Goal: Transaction & Acquisition: Purchase product/service

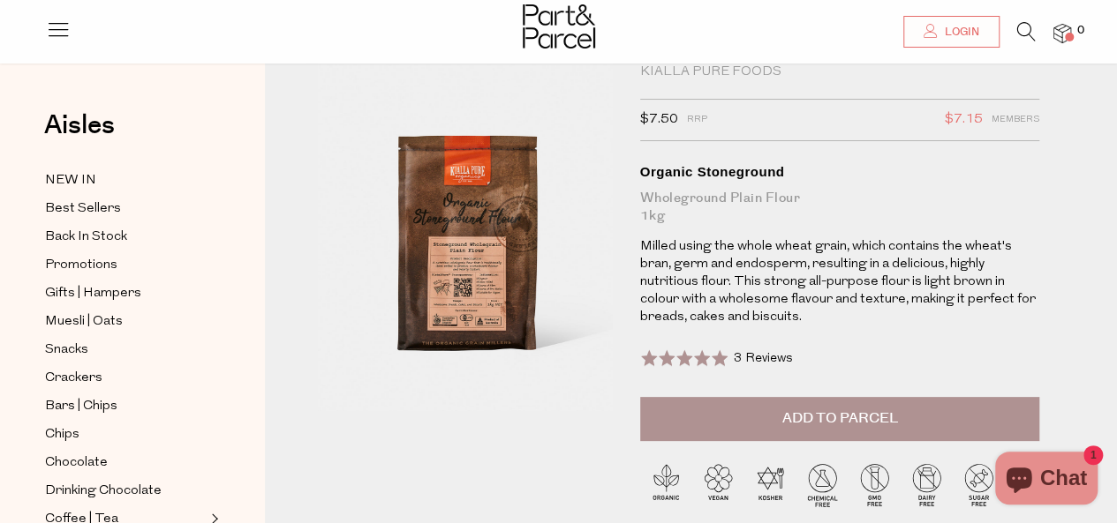
click at [727, 418] on button "Add to Parcel" at bounding box center [840, 419] width 400 height 44
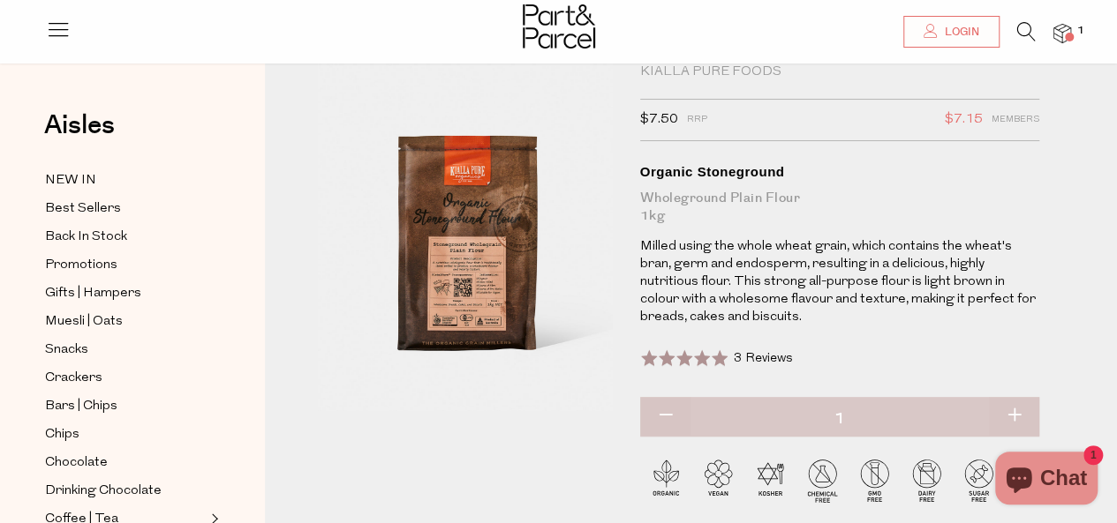
click at [1037, 403] on button "button" at bounding box center [1014, 416] width 50 height 39
type input "2"
click at [1026, 410] on button "button" at bounding box center [1014, 416] width 50 height 39
type input "3"
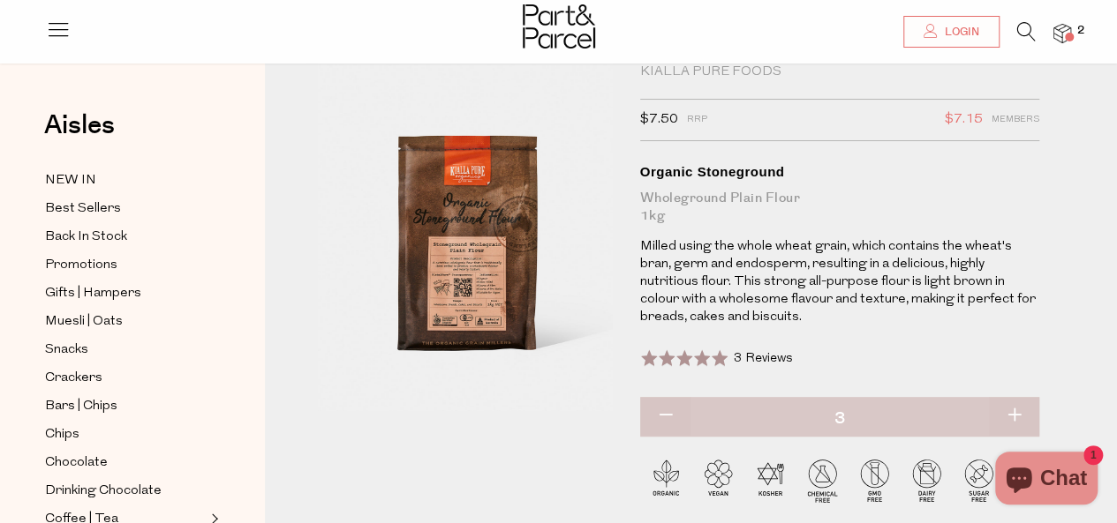
type input "3"
click at [1072, 26] on div at bounding box center [558, 28] width 1117 height 57
click at [1065, 34] on span at bounding box center [1069, 37] width 9 height 9
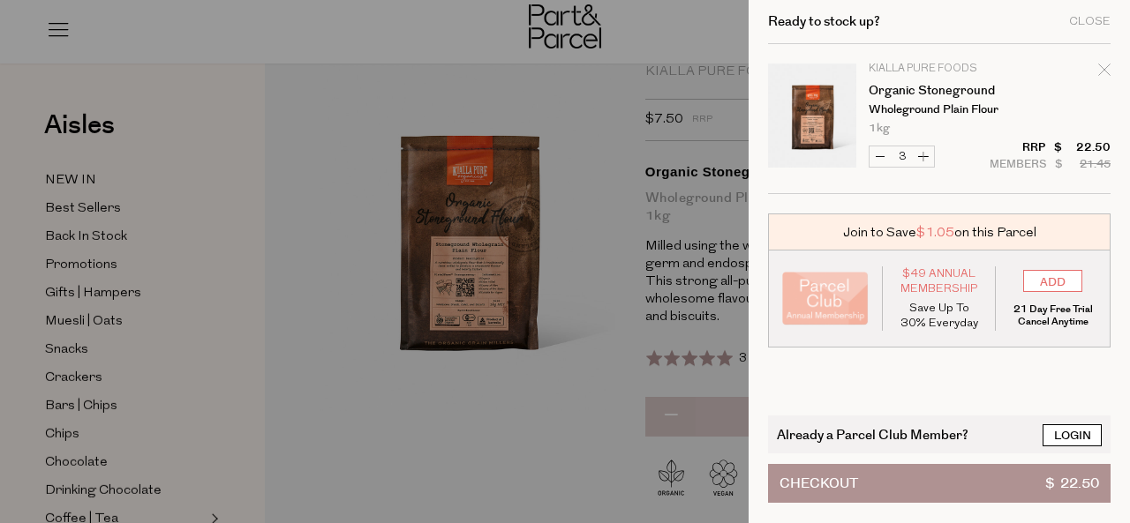
click at [1047, 428] on link "Login" at bounding box center [1071, 436] width 59 height 22
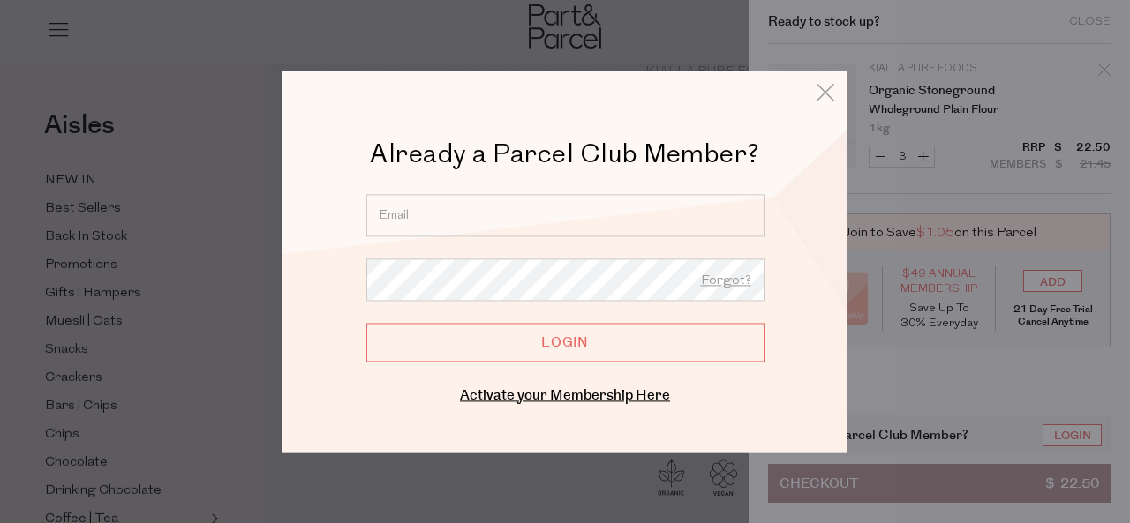
click at [554, 206] on input "email" at bounding box center [565, 215] width 398 height 42
type input "oneillronan@gmail.com"
click at [628, 306] on form "oneillronan@gmail.com Forgot? Login" at bounding box center [565, 278] width 398 height 168
click at [624, 305] on form "oneillronan@gmail.com Forgot? Login" at bounding box center [565, 278] width 398 height 168
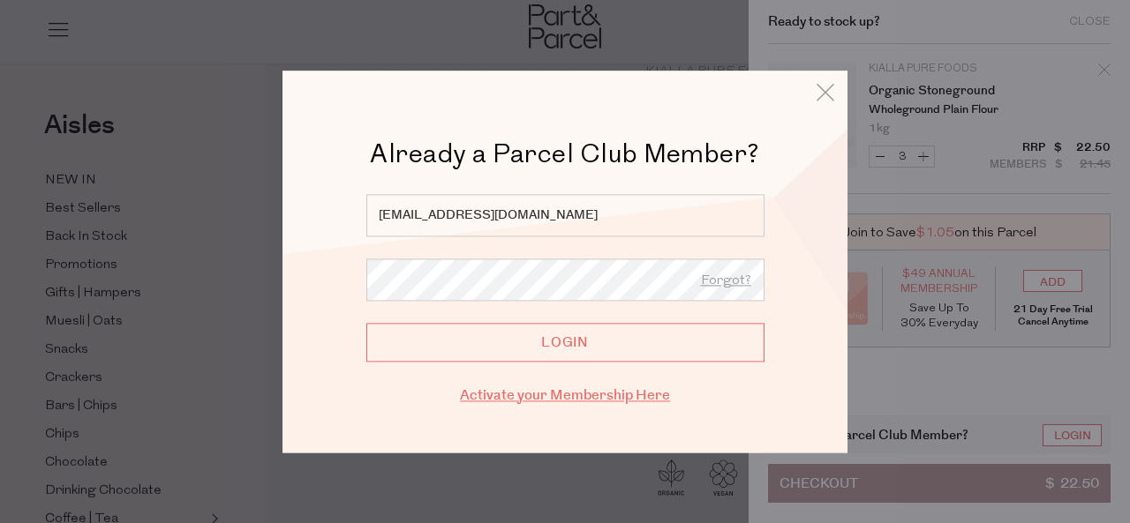
click at [607, 395] on link "Activate your Membership Here" at bounding box center [565, 396] width 210 height 20
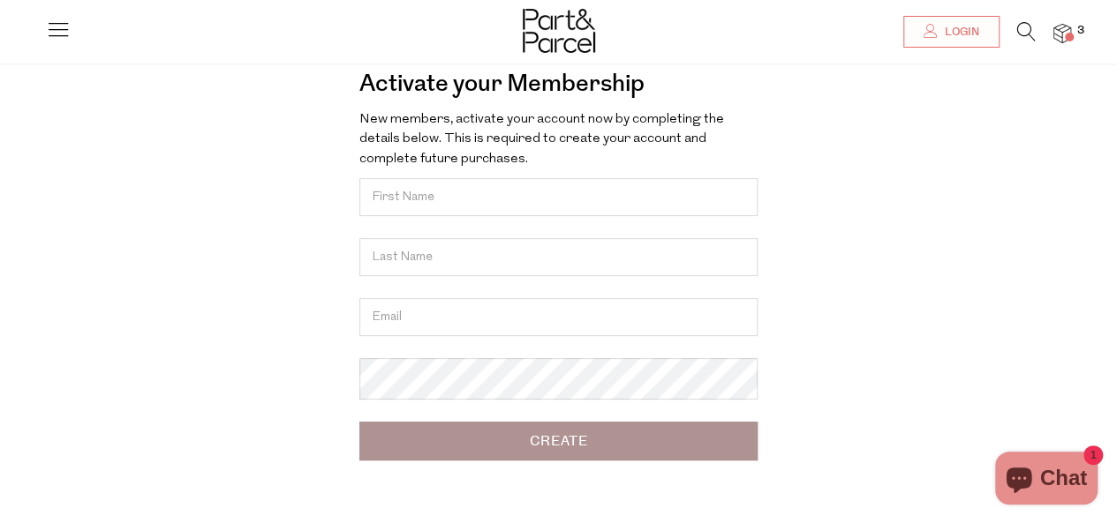
scroll to position [102, 0]
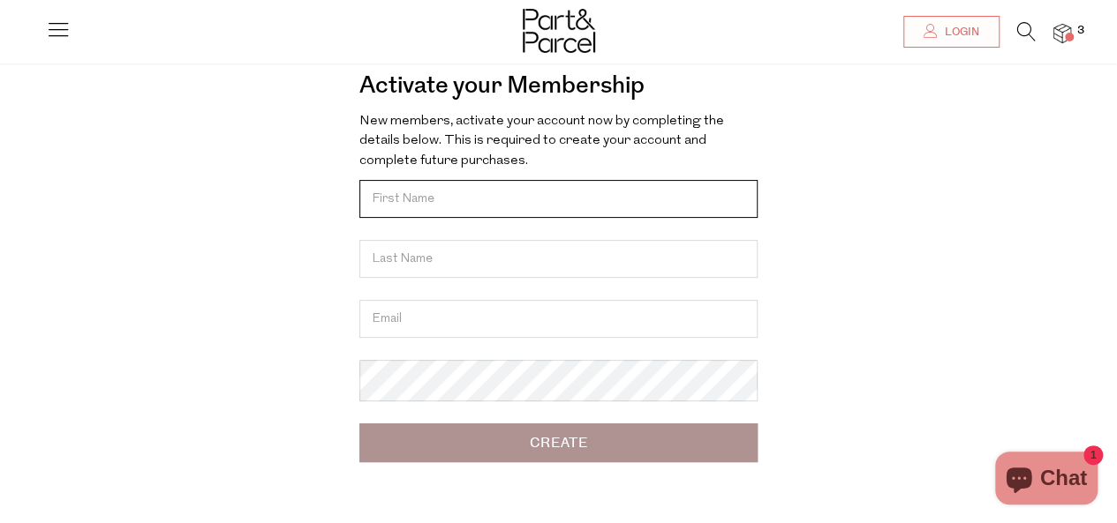
click at [441, 202] on input "text" at bounding box center [558, 199] width 398 height 38
type input "Ronan"
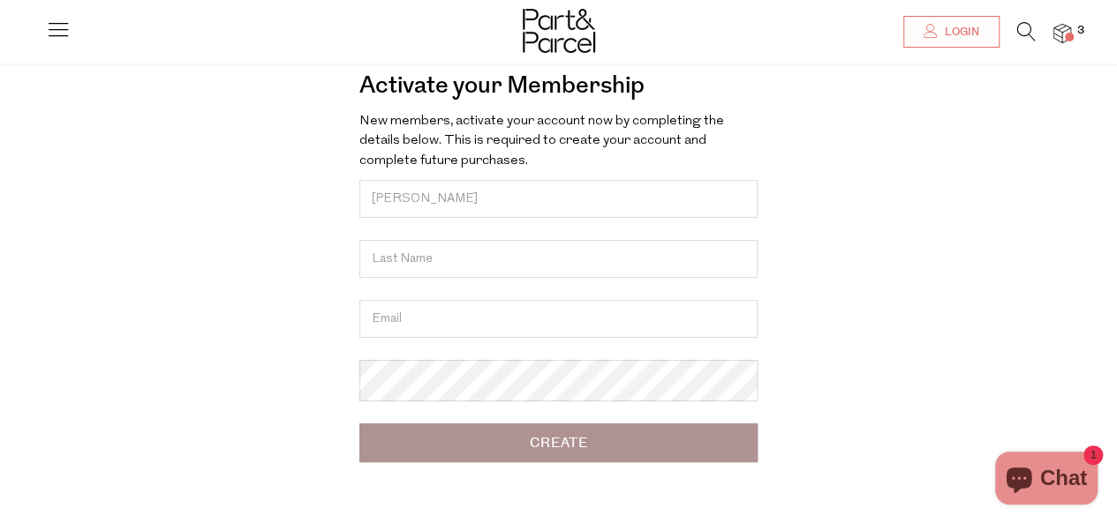
type input "O'Neill"
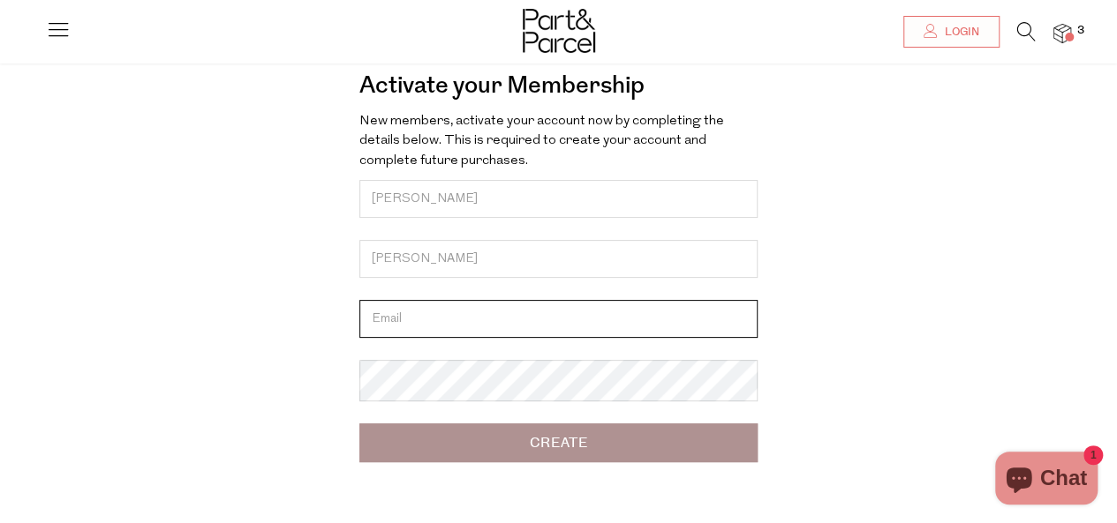
type input "oneillronan@gmail.com"
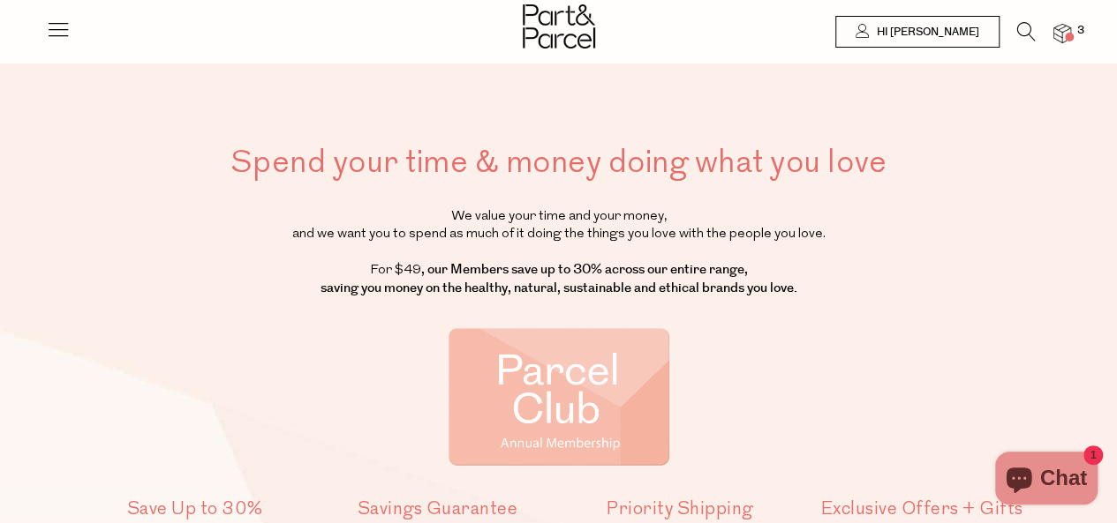
click at [1057, 32] on img at bounding box center [1062, 34] width 18 height 20
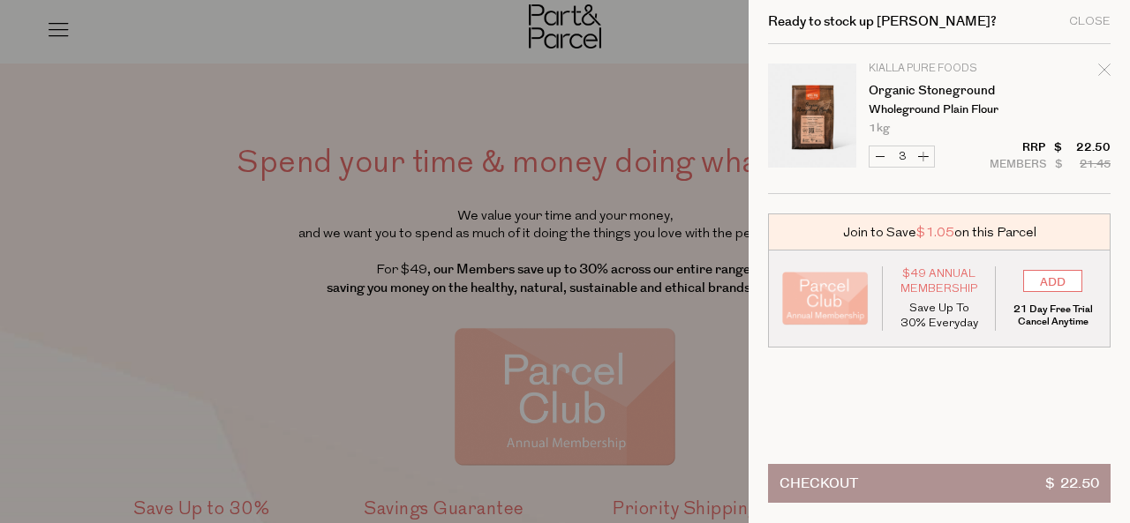
click at [962, 472] on button "Checkout $ 22.50" at bounding box center [939, 483] width 342 height 39
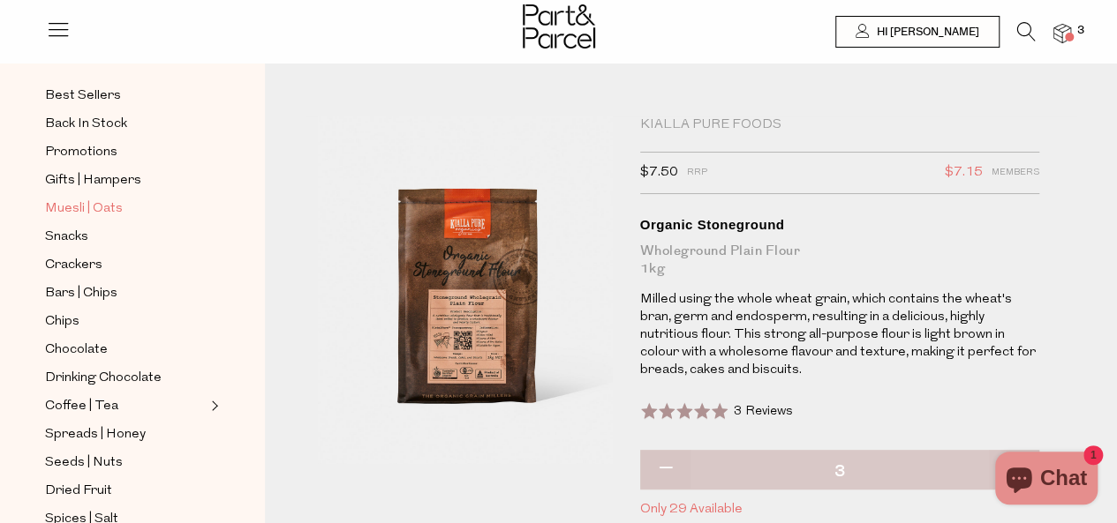
scroll to position [171, 0]
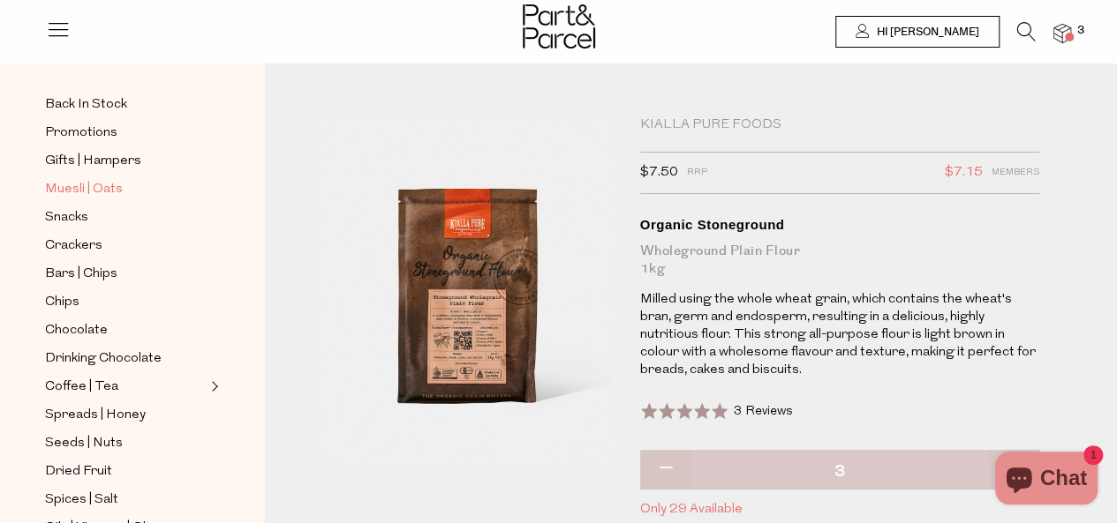
click at [79, 190] on span "Muesli | Oats" at bounding box center [84, 189] width 78 height 21
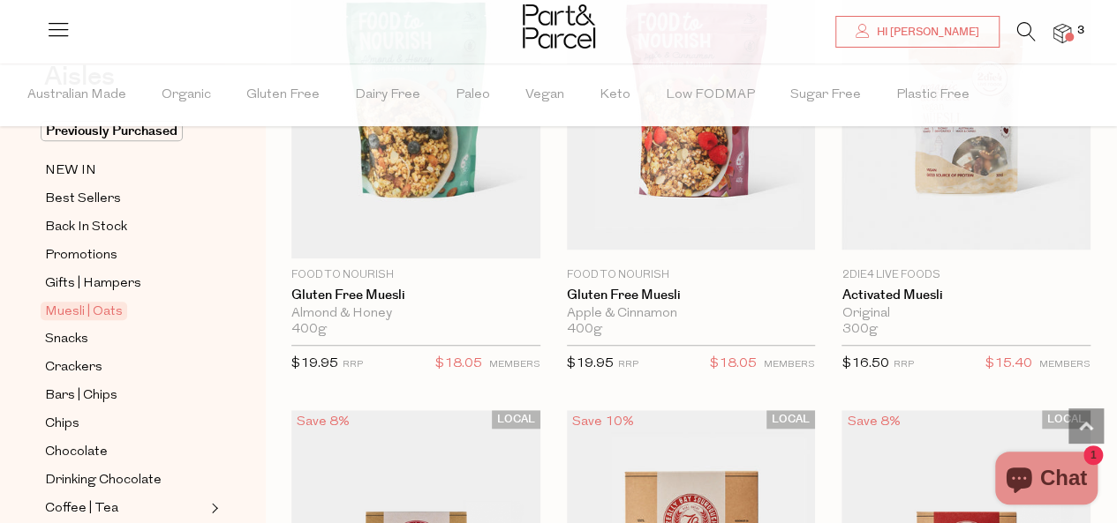
scroll to position [3864, 0]
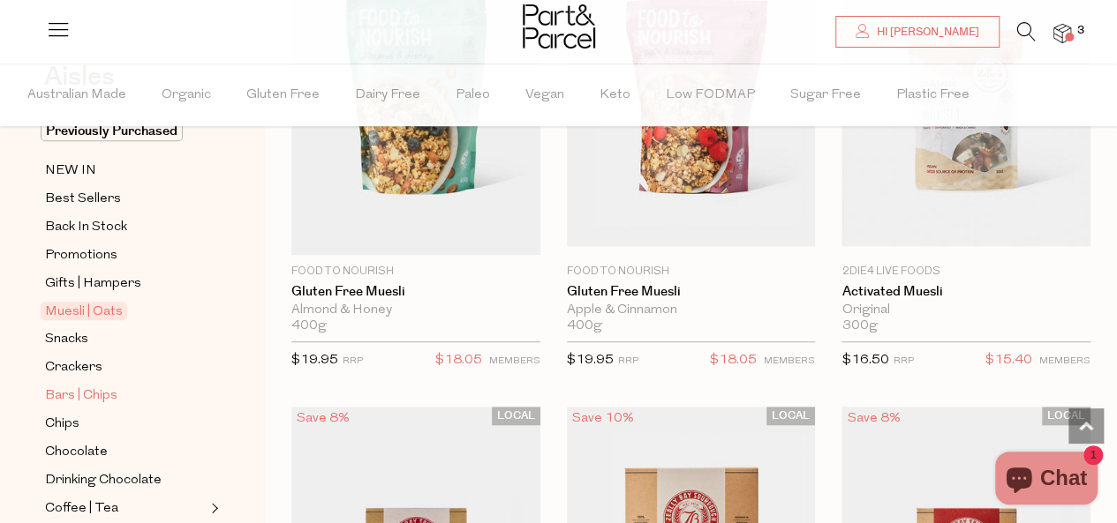
drag, startPoint x: 507, startPoint y: 331, endPoint x: 201, endPoint y: 393, distance: 311.6
click at [201, 393] on link "Bars | Chips" at bounding box center [125, 396] width 161 height 22
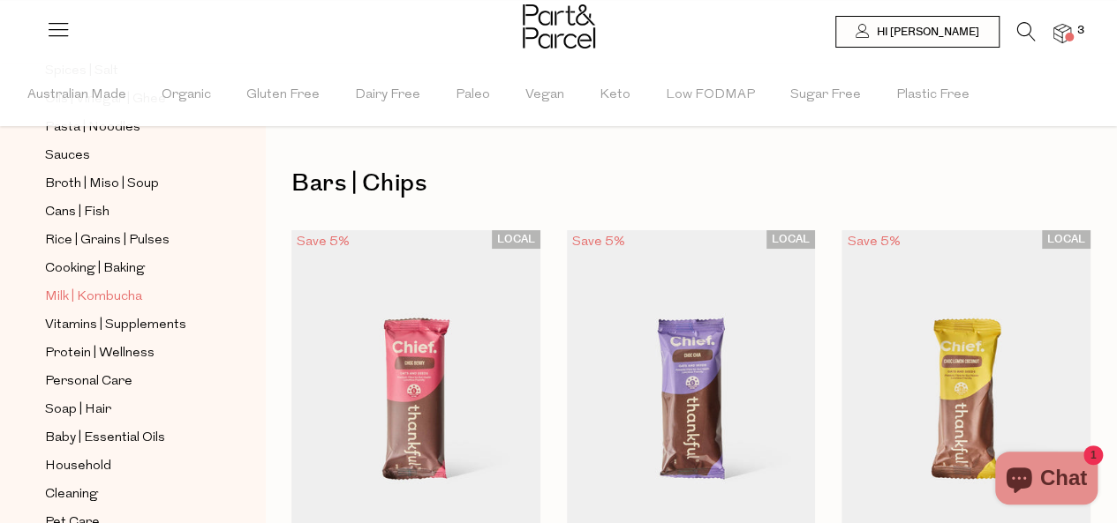
scroll to position [644, 0]
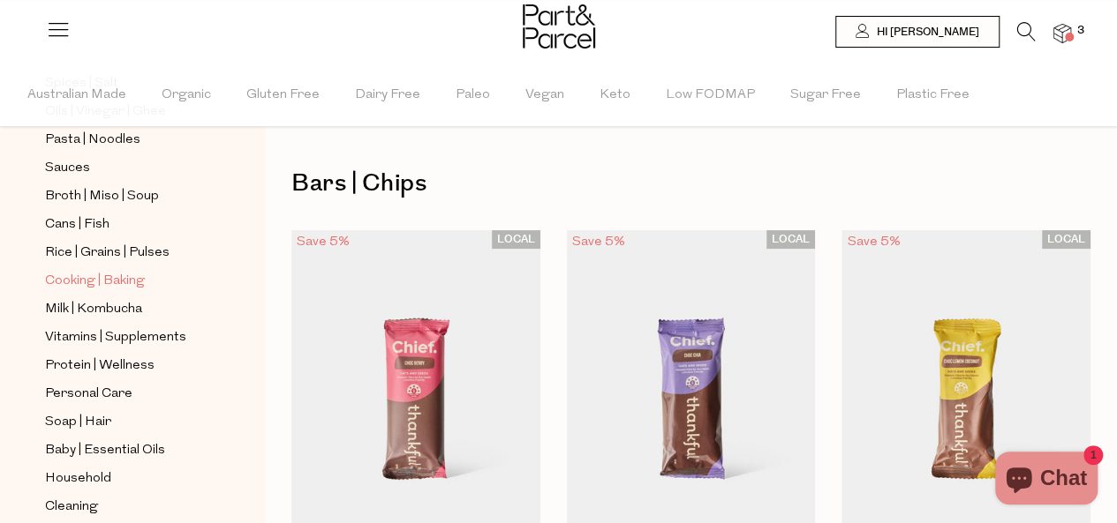
click at [88, 271] on span "Cooking | Baking" at bounding box center [95, 281] width 100 height 21
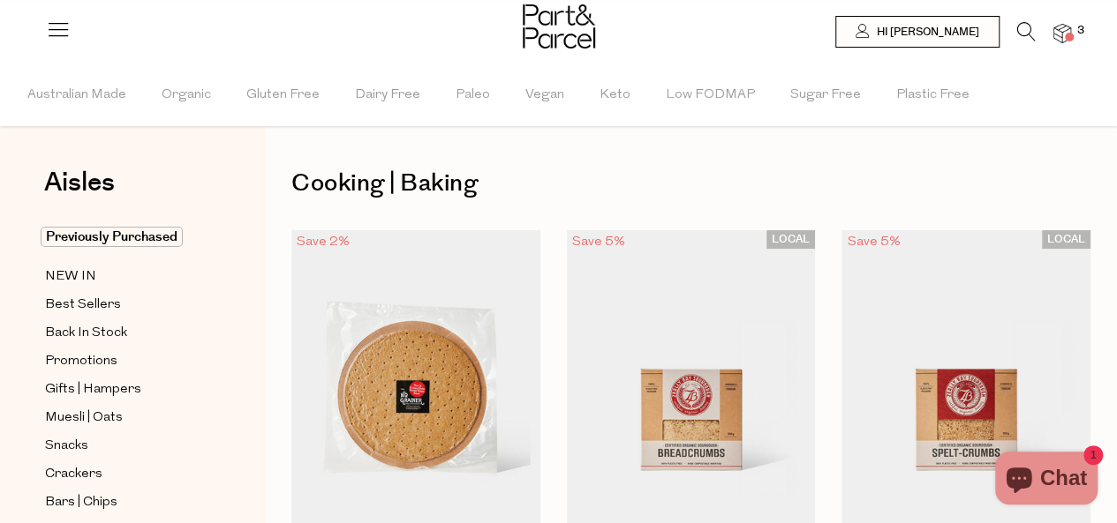
type input "3"
click at [192, 80] on span "Organic" at bounding box center [186, 95] width 49 height 62
type input "3"
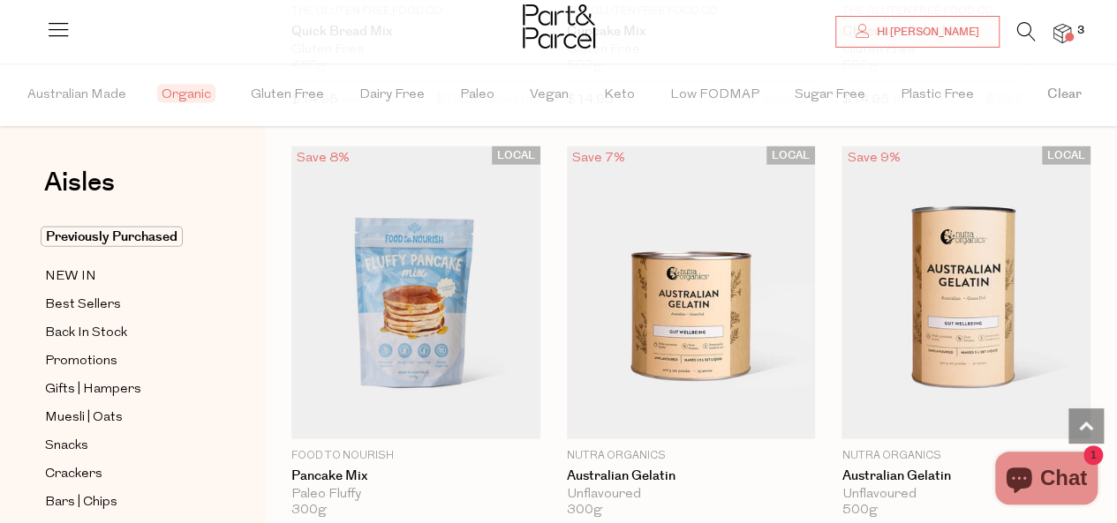
scroll to position [1876, 0]
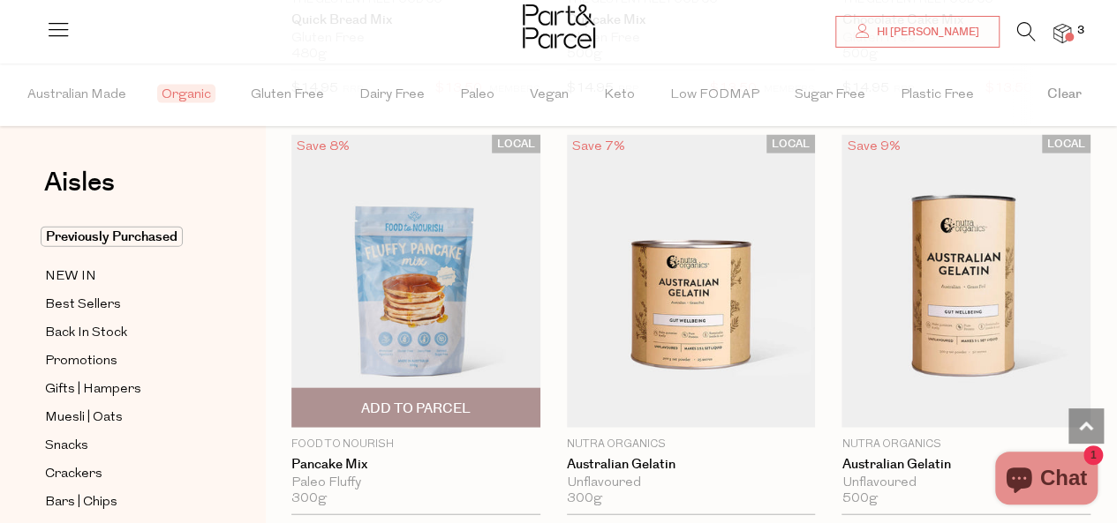
drag, startPoint x: 550, startPoint y: 196, endPoint x: 514, endPoint y: 142, distance: 64.9
click at [514, 142] on span "LOCAL" at bounding box center [516, 144] width 49 height 19
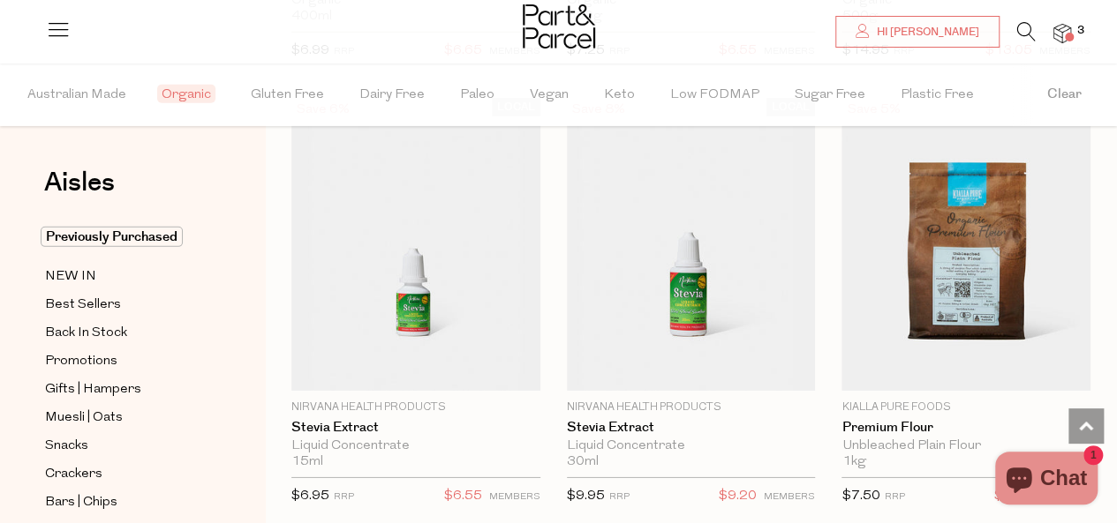
scroll to position [5920, 0]
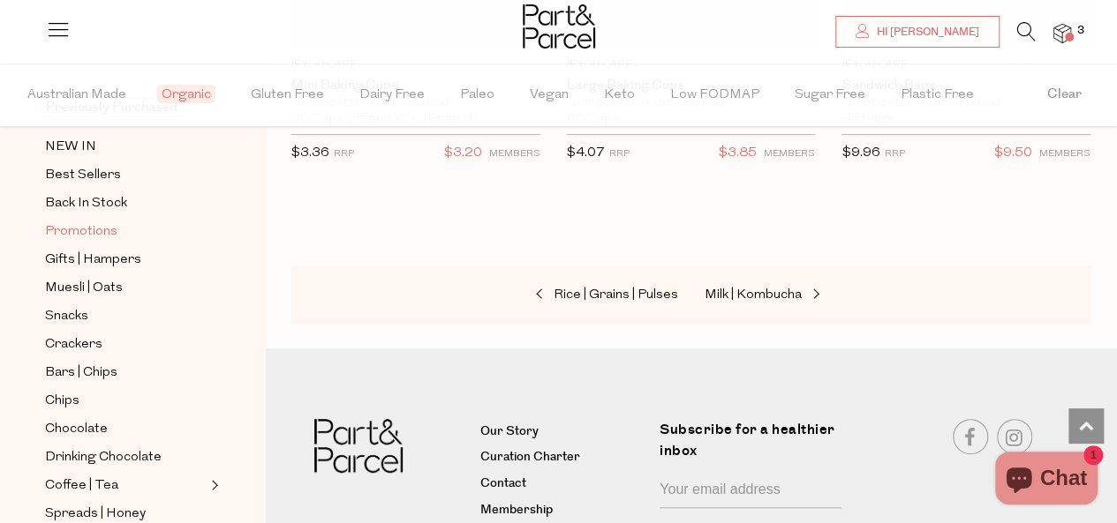
scroll to position [132, 0]
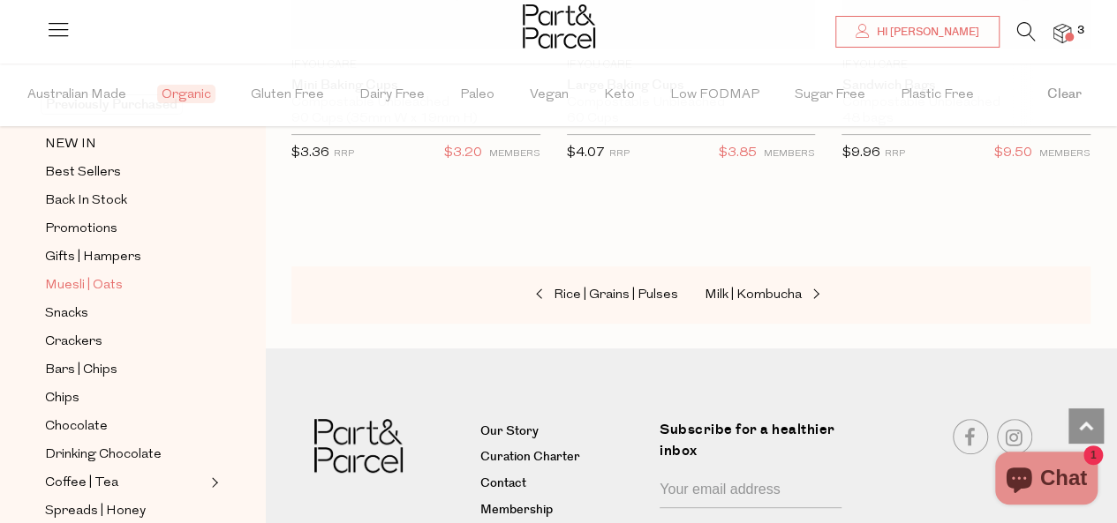
click at [110, 275] on span "Muesli | Oats" at bounding box center [84, 285] width 78 height 21
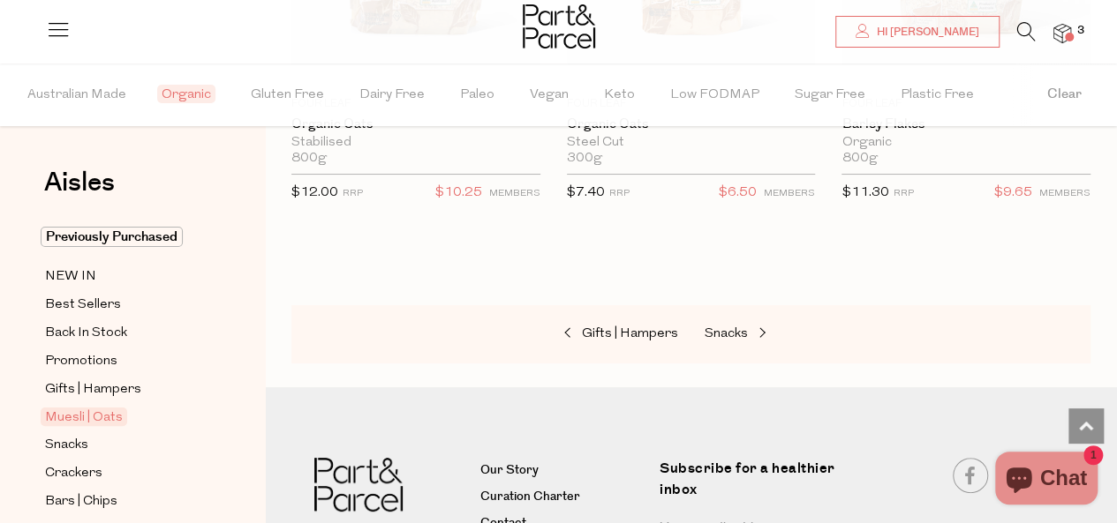
scroll to position [6675, 0]
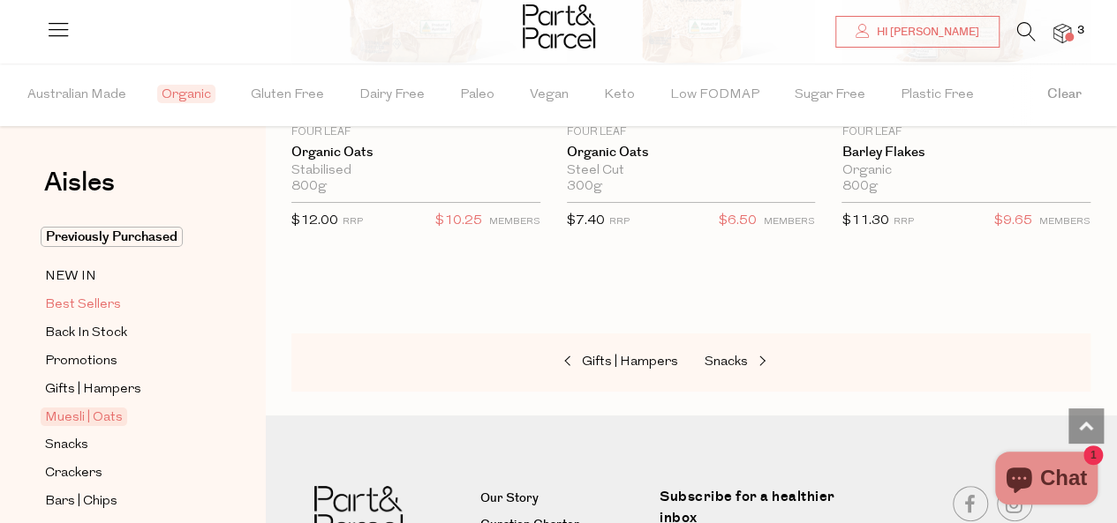
click at [55, 301] on span "Best Sellers" at bounding box center [83, 305] width 76 height 21
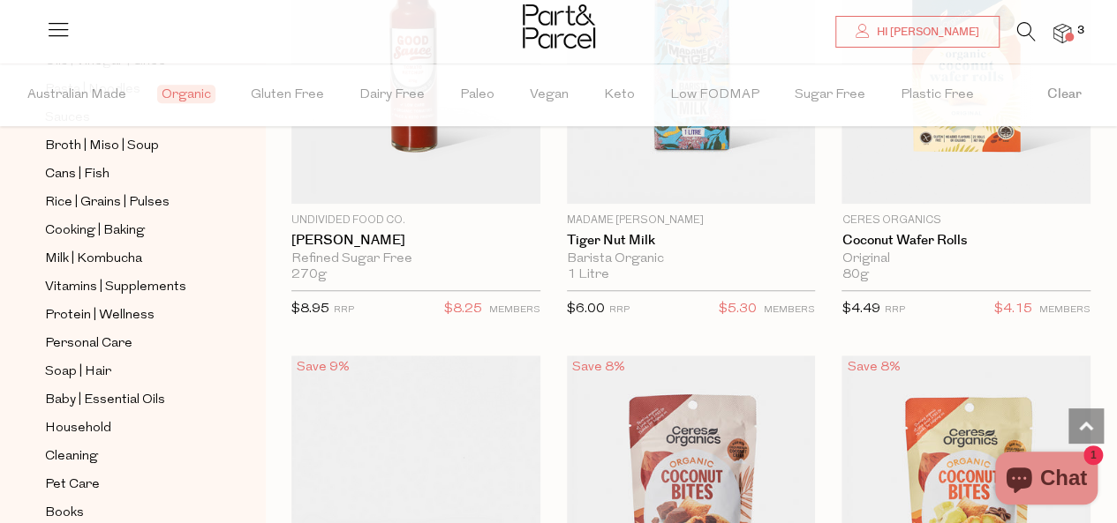
scroll to position [3787, 0]
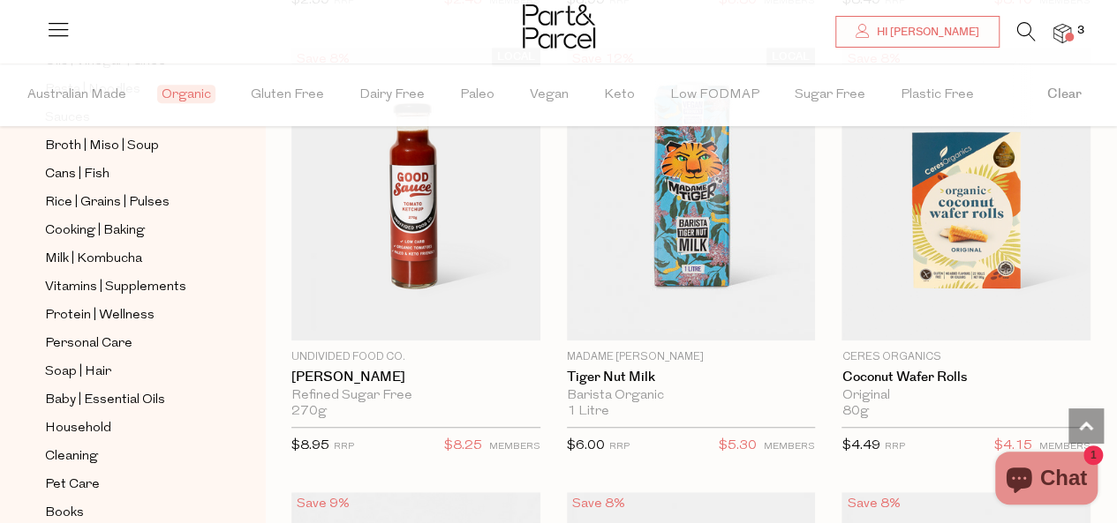
click at [1066, 36] on span at bounding box center [1069, 37] width 9 height 9
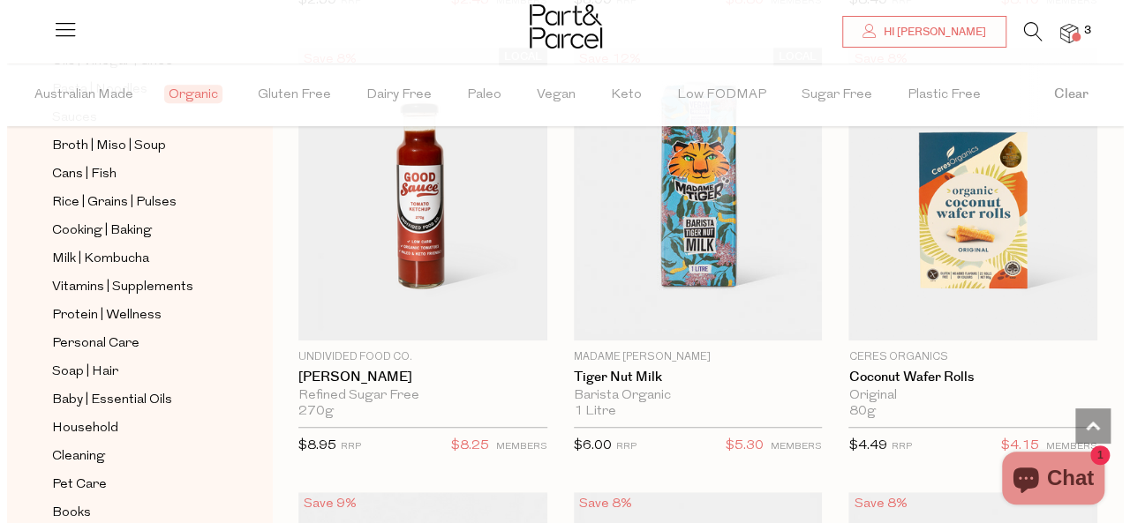
scroll to position [3829, 0]
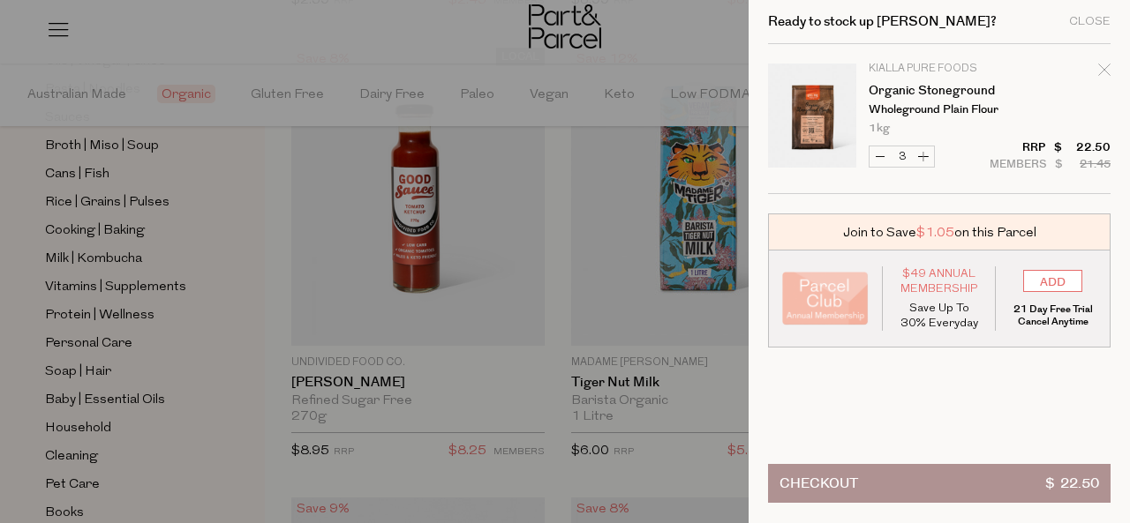
click at [1005, 481] on button "Checkout $ 22.50" at bounding box center [939, 483] width 342 height 39
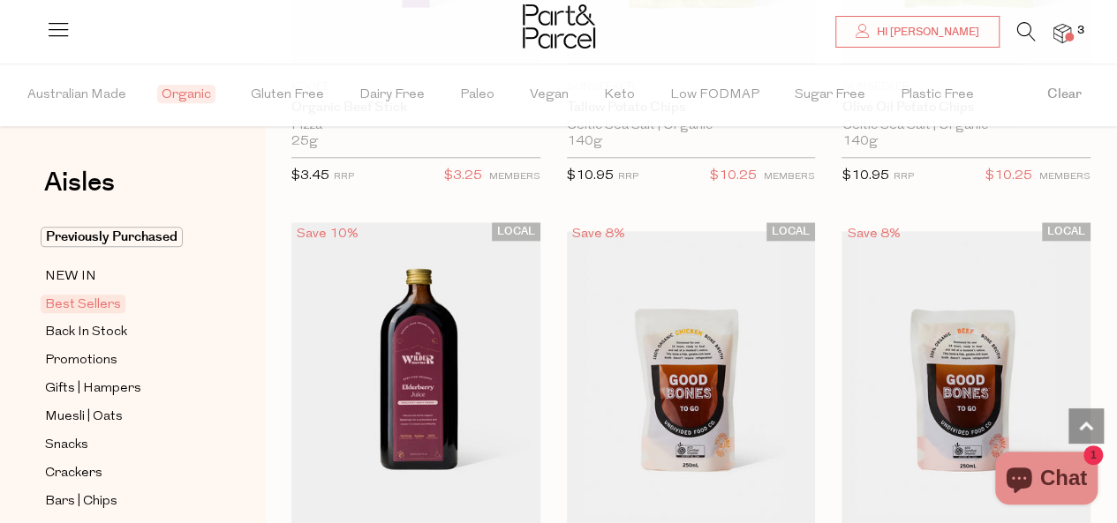
scroll to position [906, 0]
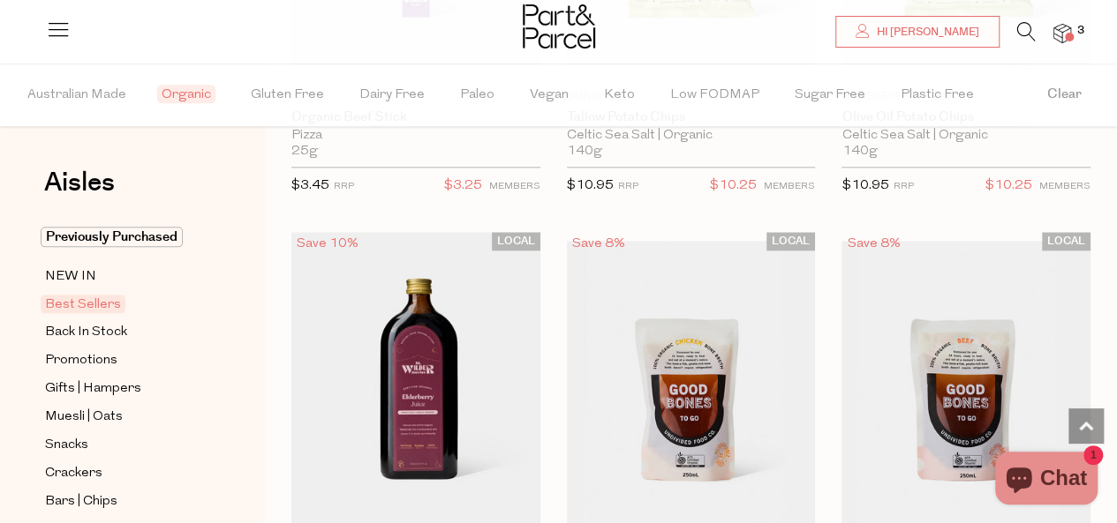
click at [1074, 45] on div at bounding box center [558, 28] width 1117 height 57
click at [1072, 41] on div at bounding box center [558, 28] width 1117 height 57
click at [1065, 32] on img at bounding box center [1062, 34] width 18 height 20
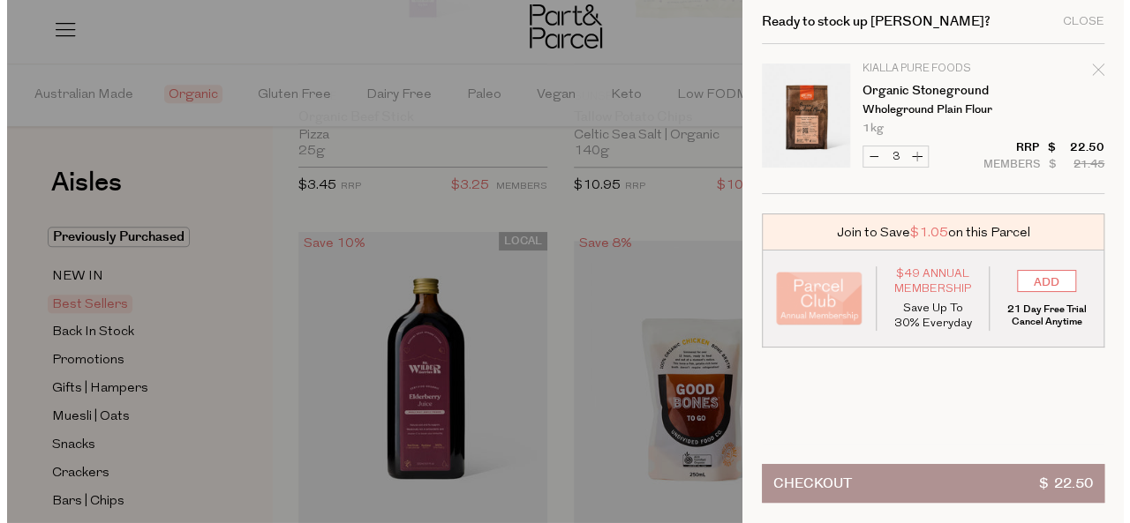
scroll to position [911, 0]
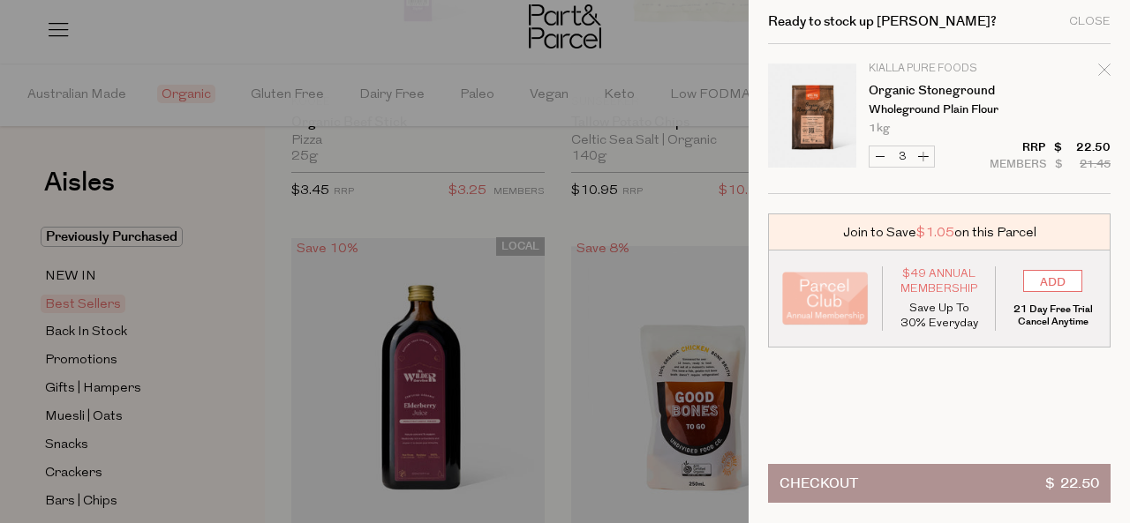
click at [922, 158] on button "Increase Organic Stoneground" at bounding box center [923, 157] width 21 height 20
type input "4"
click at [979, 464] on button "Checkout $ 30.00" at bounding box center [939, 483] width 342 height 39
